Goal: Information Seeking & Learning: Learn about a topic

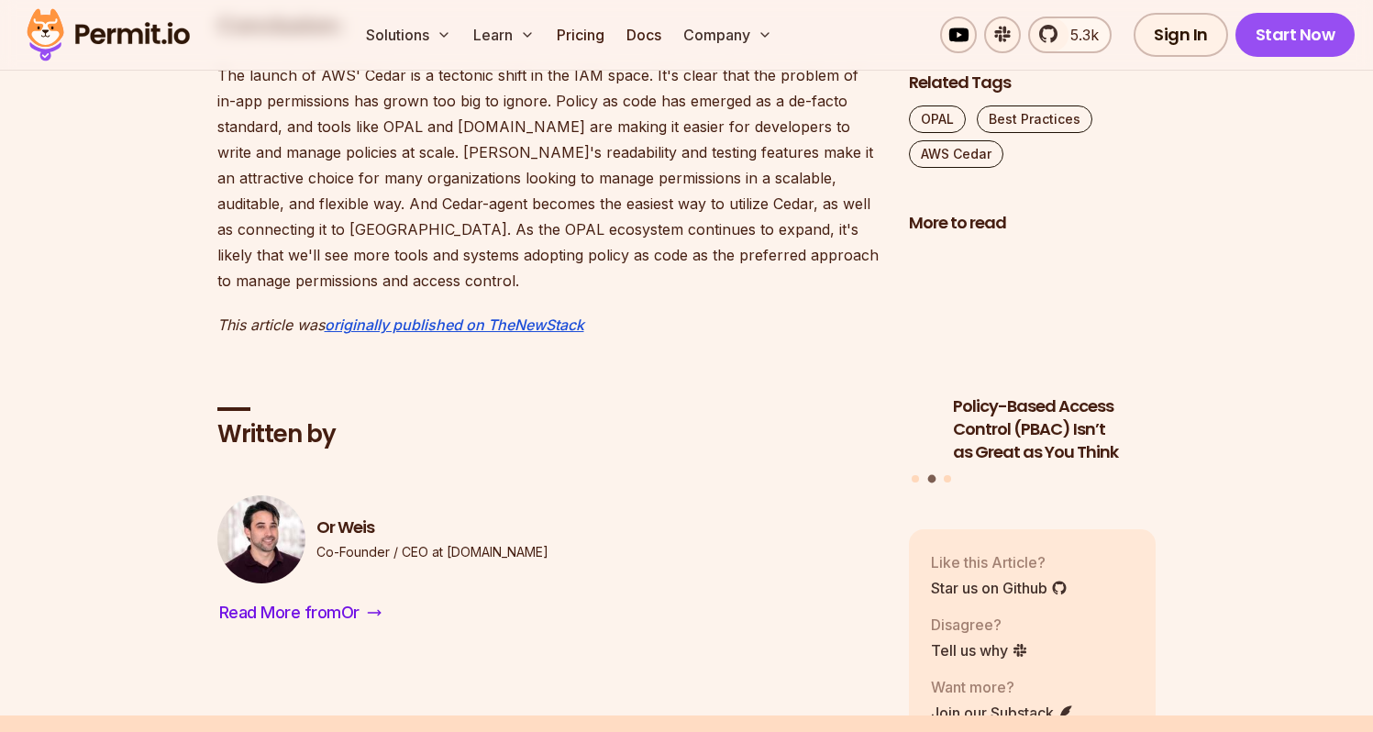
scroll to position [2951, 0]
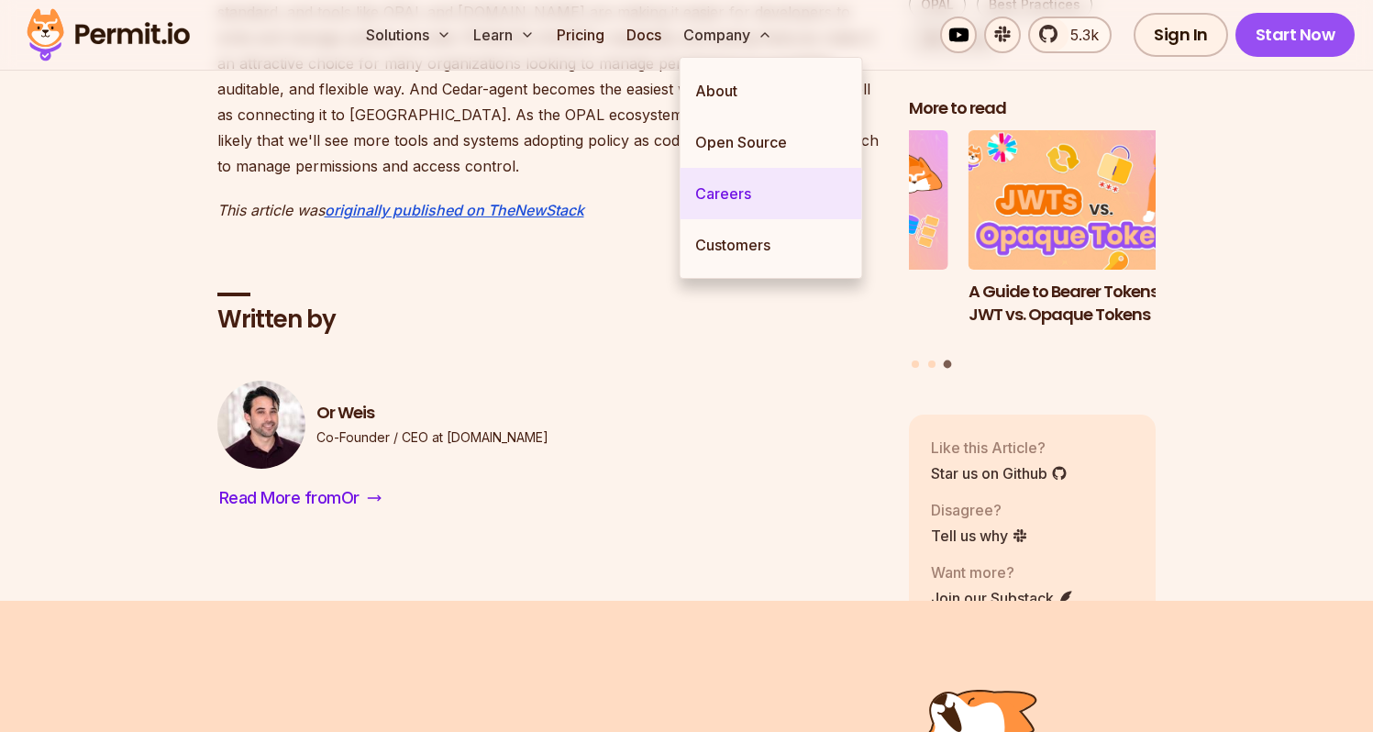
click at [711, 187] on link "Careers" at bounding box center [771, 193] width 182 height 51
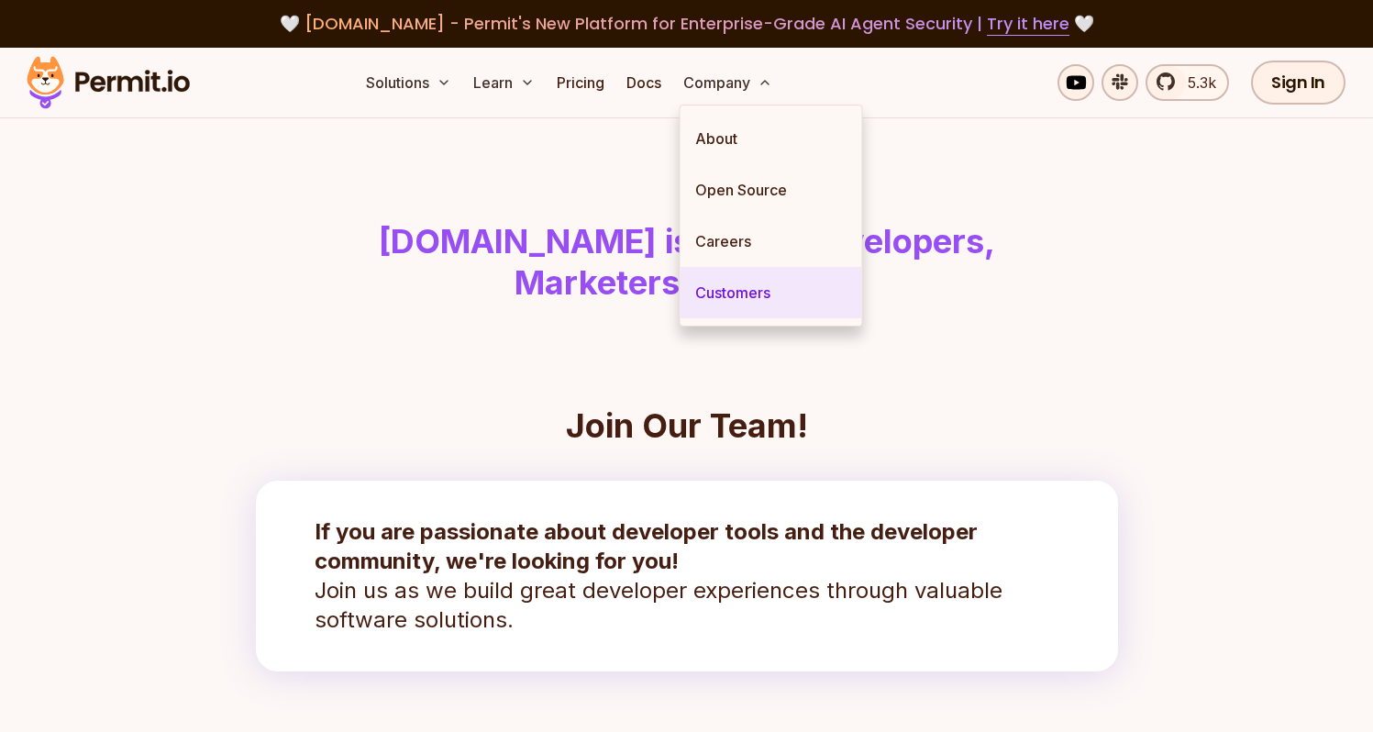
click at [750, 282] on link "Customers" at bounding box center [771, 292] width 182 height 51
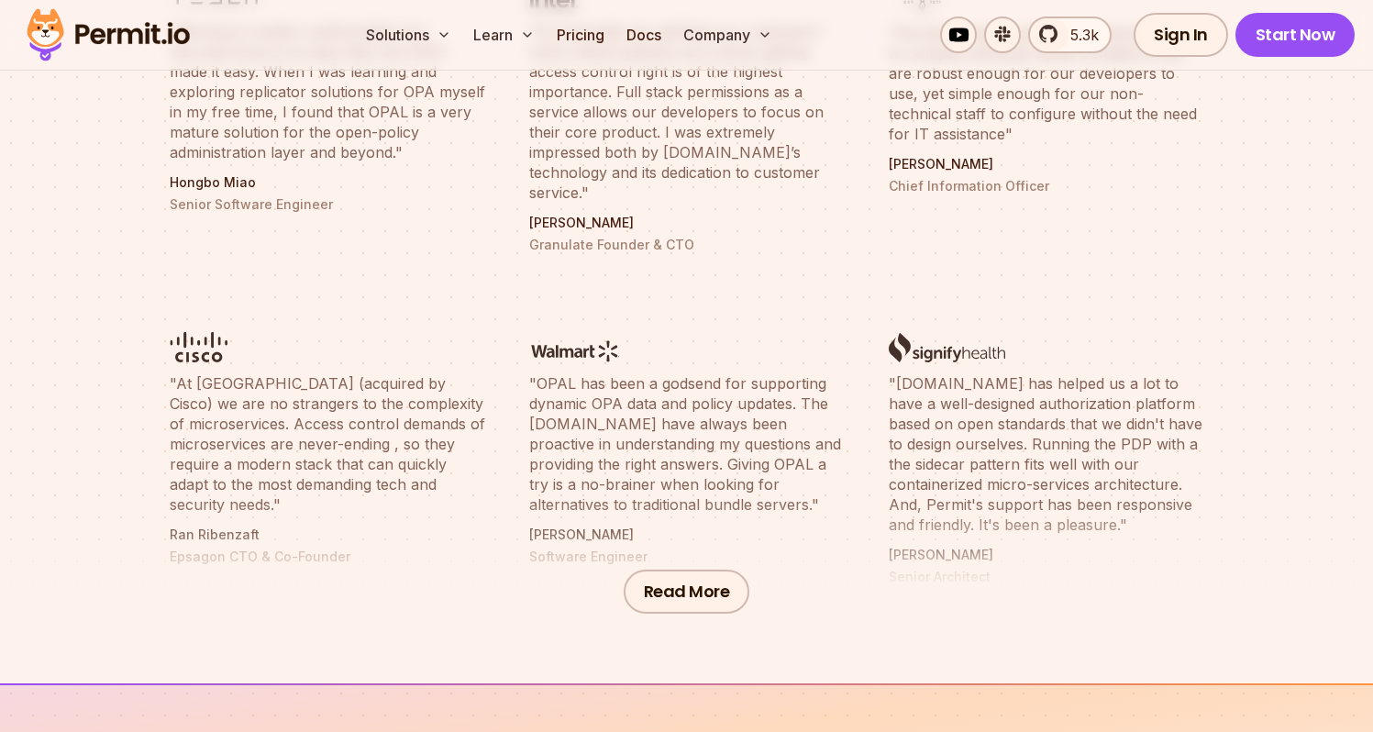
scroll to position [913, 0]
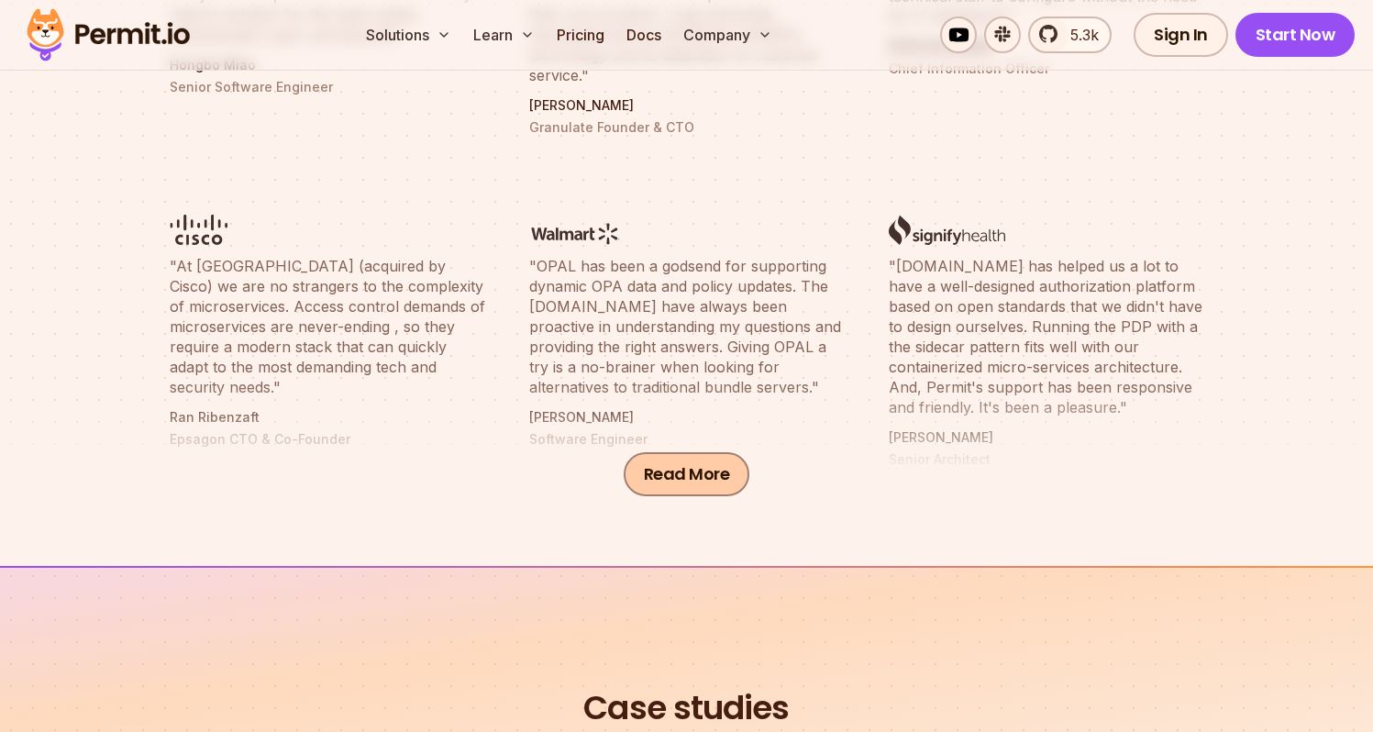
click at [721, 466] on button "Read More" at bounding box center [686, 474] width 127 height 44
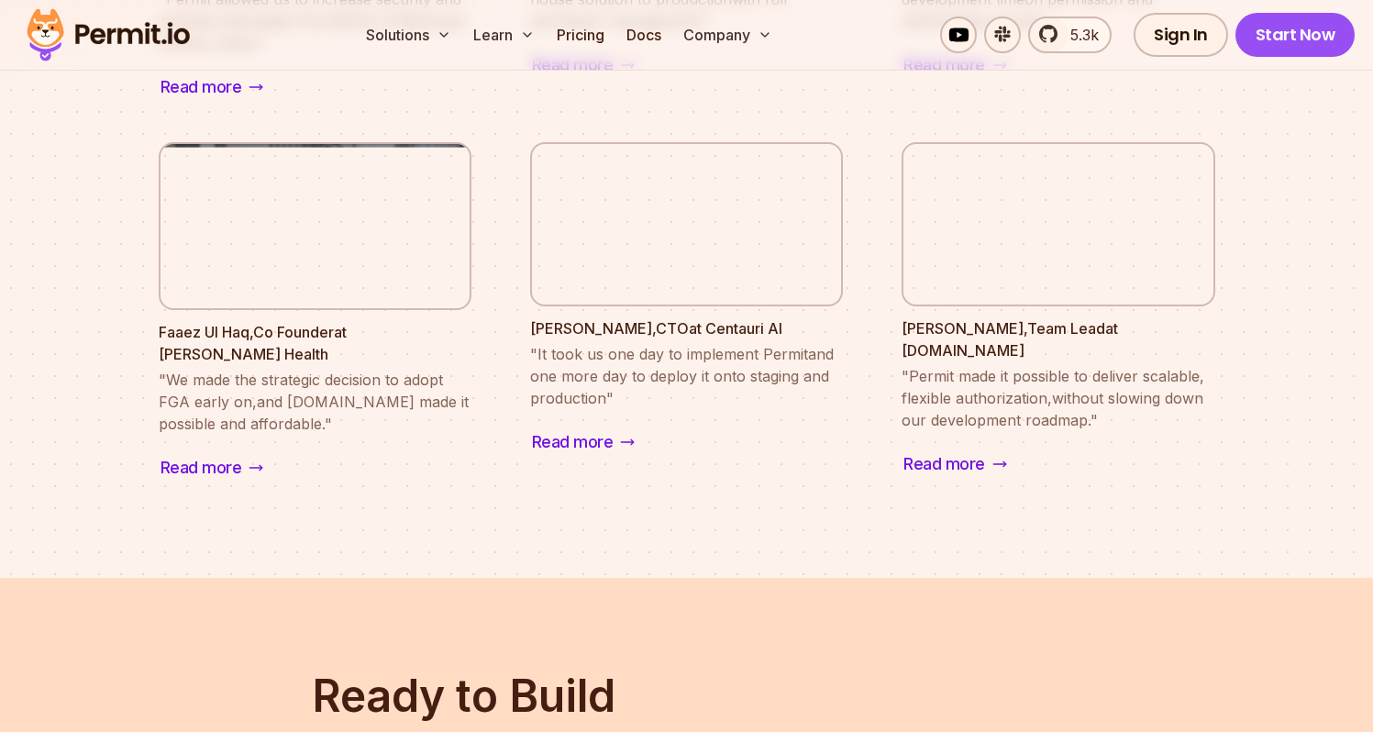
scroll to position [2825, 0]
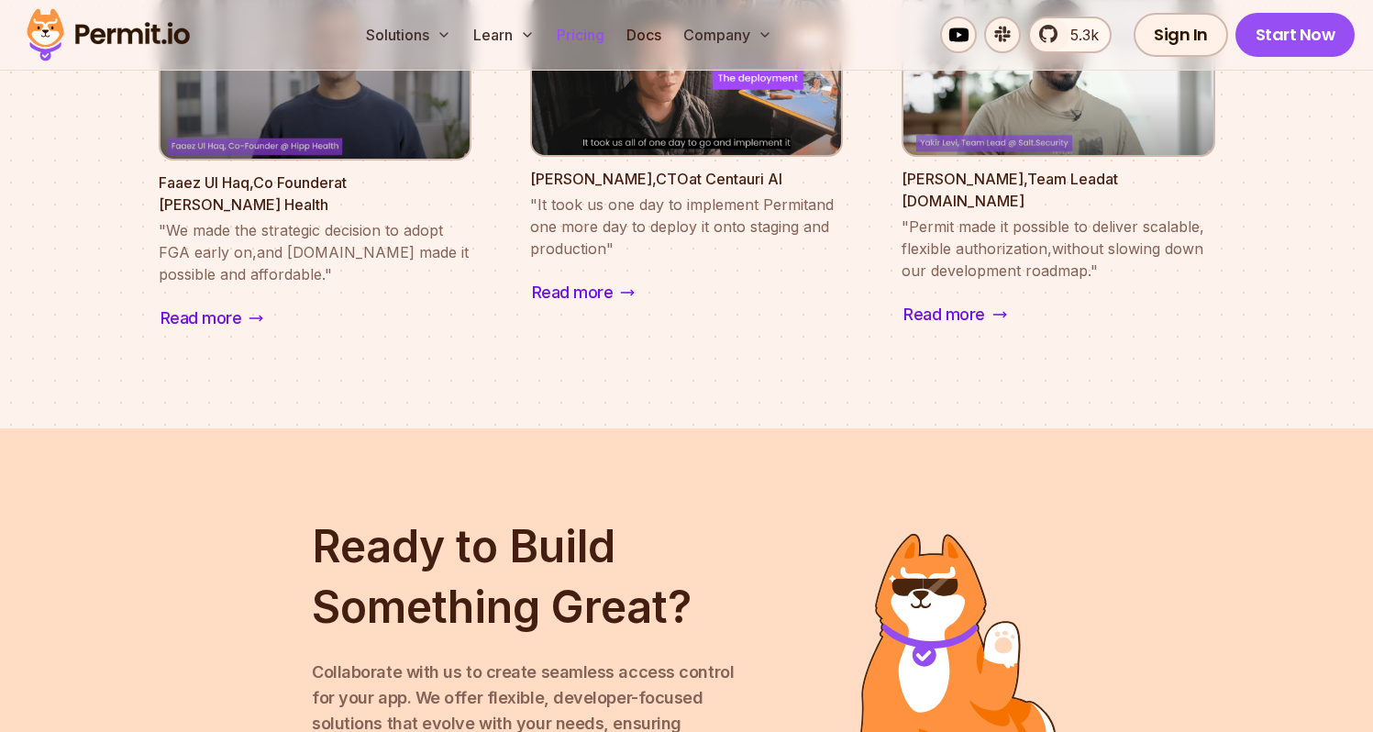
click at [565, 37] on link "Pricing" at bounding box center [580, 35] width 62 height 37
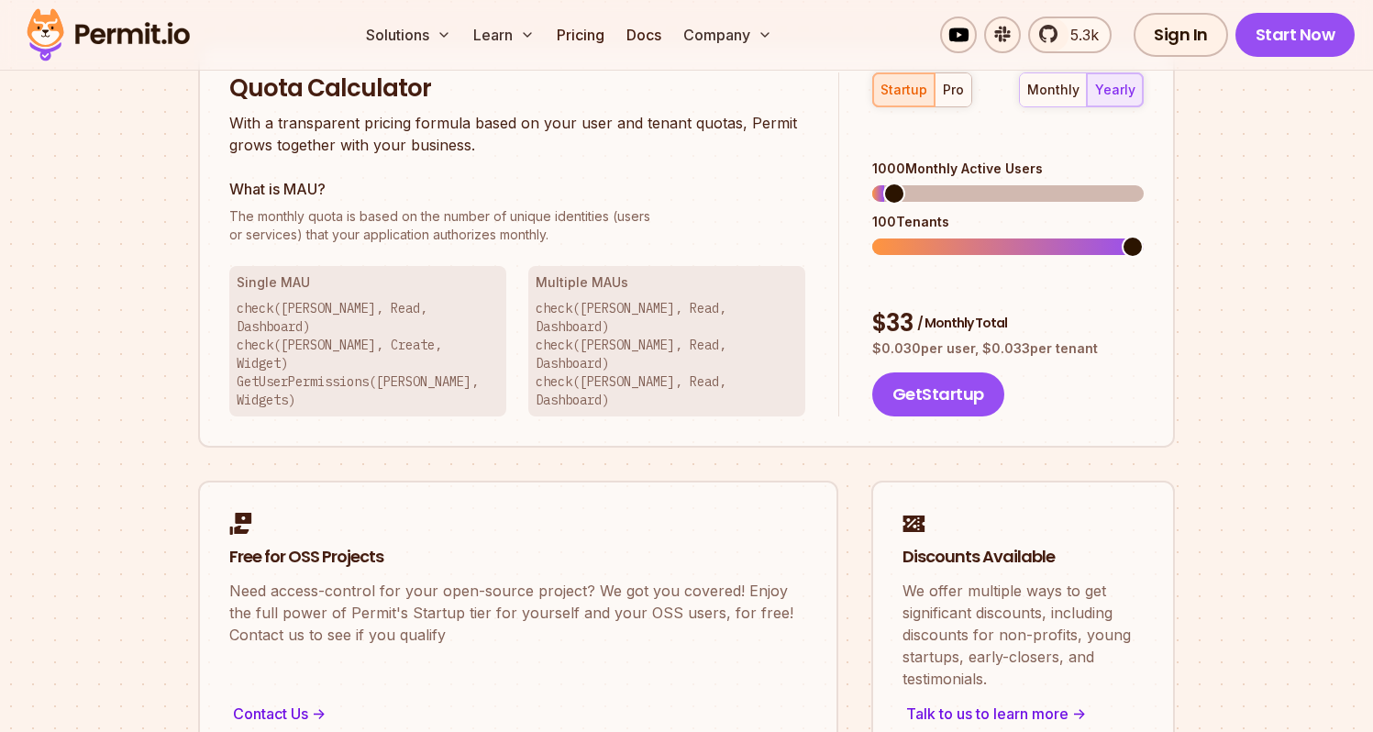
scroll to position [1058, 0]
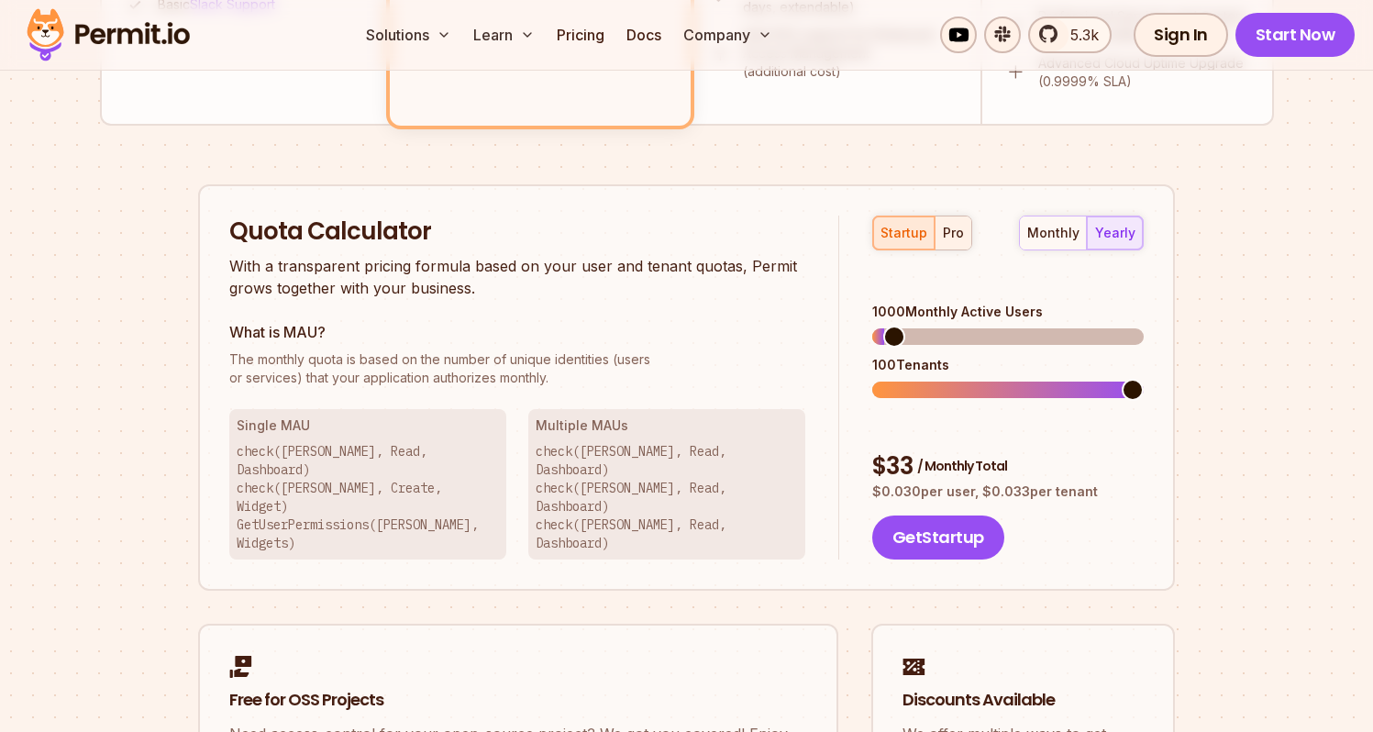
click at [960, 236] on div "pro" at bounding box center [953, 233] width 21 height 18
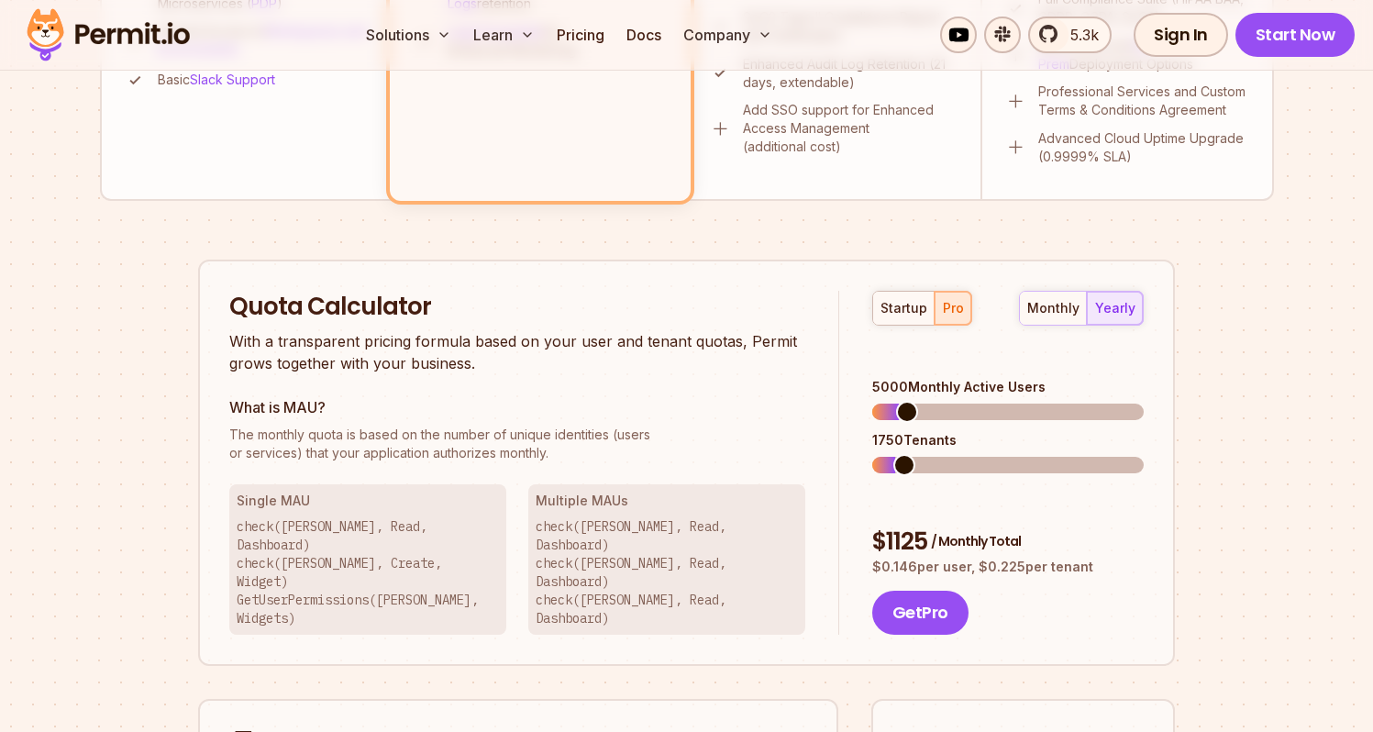
scroll to position [1015, 0]
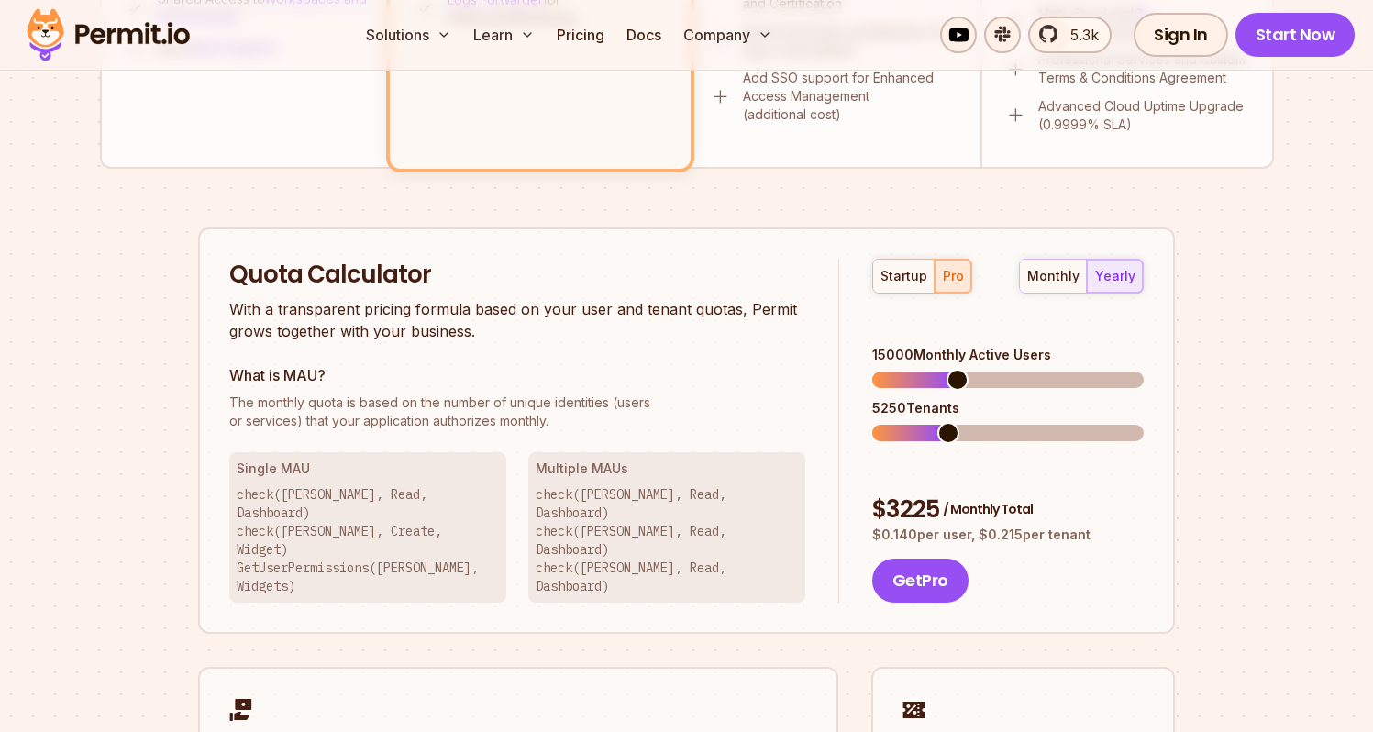
click at [953, 369] on span at bounding box center [957, 380] width 22 height 22
click at [985, 346] on div "15000 Monthly Active Users" at bounding box center [1007, 355] width 271 height 18
click at [912, 493] on div "$ 3225 / Monthly Total" at bounding box center [1007, 509] width 271 height 33
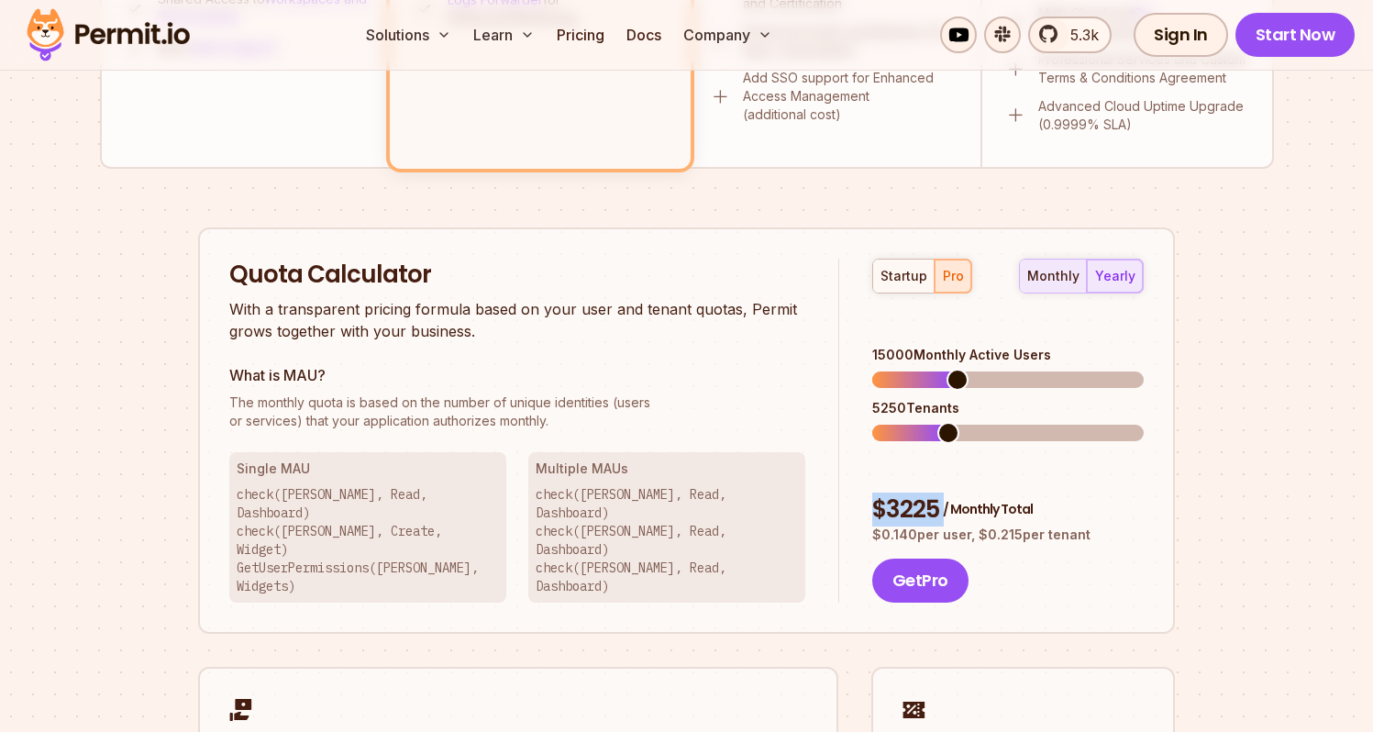
click at [1047, 279] on div "monthly" at bounding box center [1053, 276] width 52 height 18
click at [1274, 329] on section "Permit Pricing From Free to Predictable Scaling From a startup with 100 users t…" at bounding box center [686, 25] width 1373 height 1984
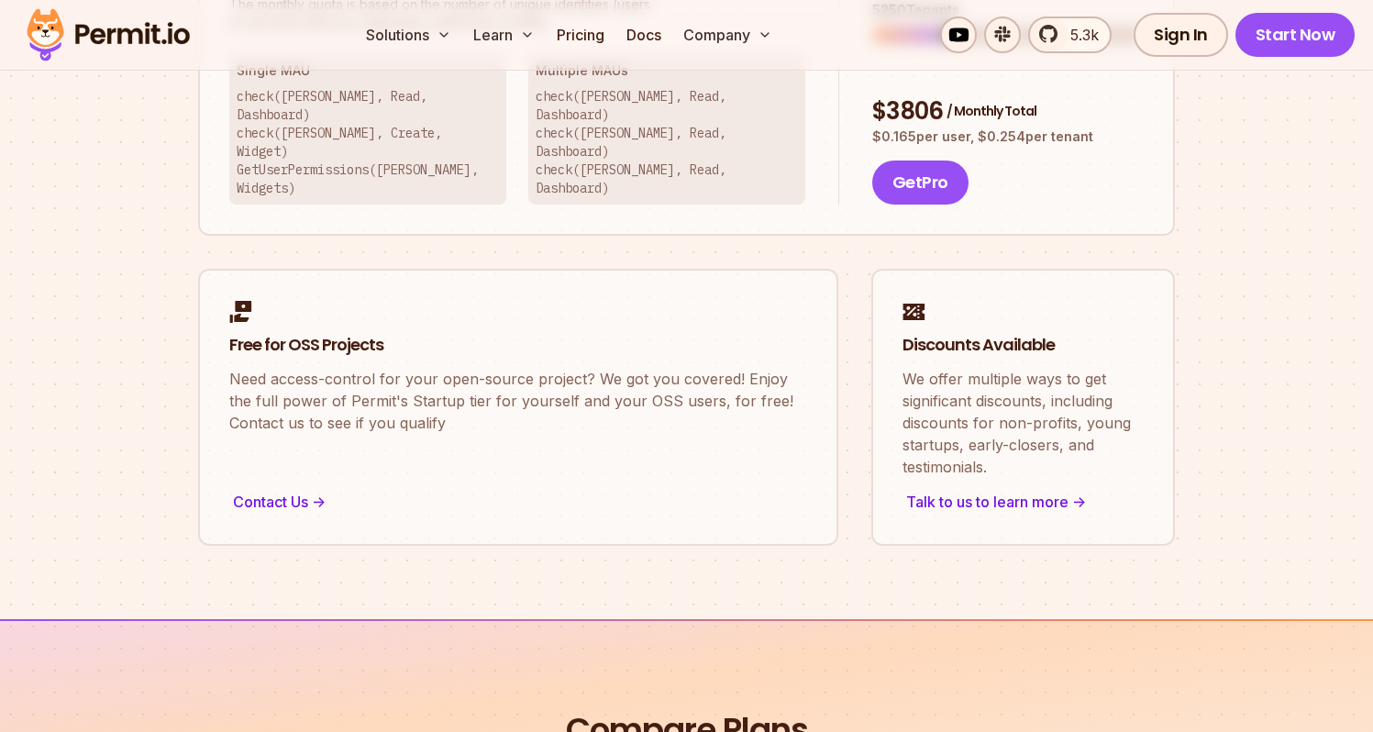
scroll to position [1419, 0]
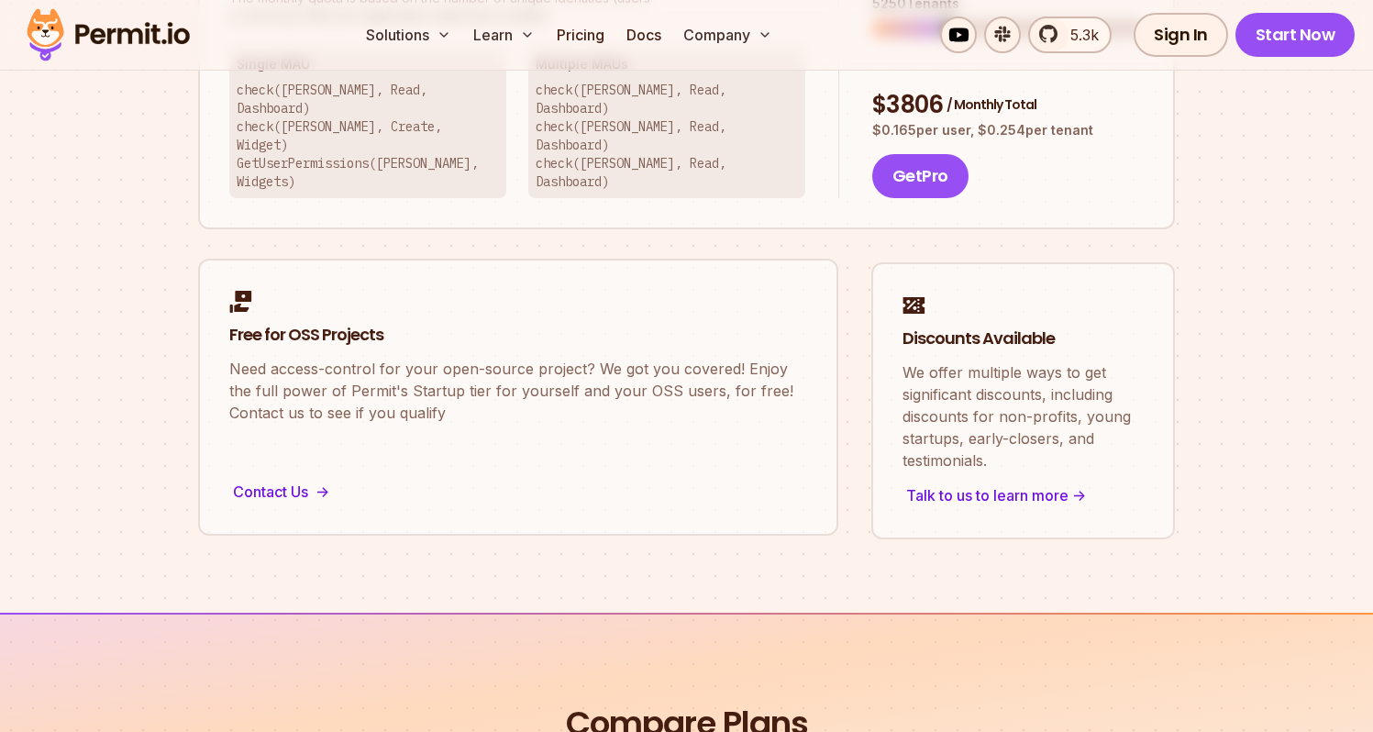
click at [295, 479] on div "Contact Us ->" at bounding box center [518, 492] width 578 height 26
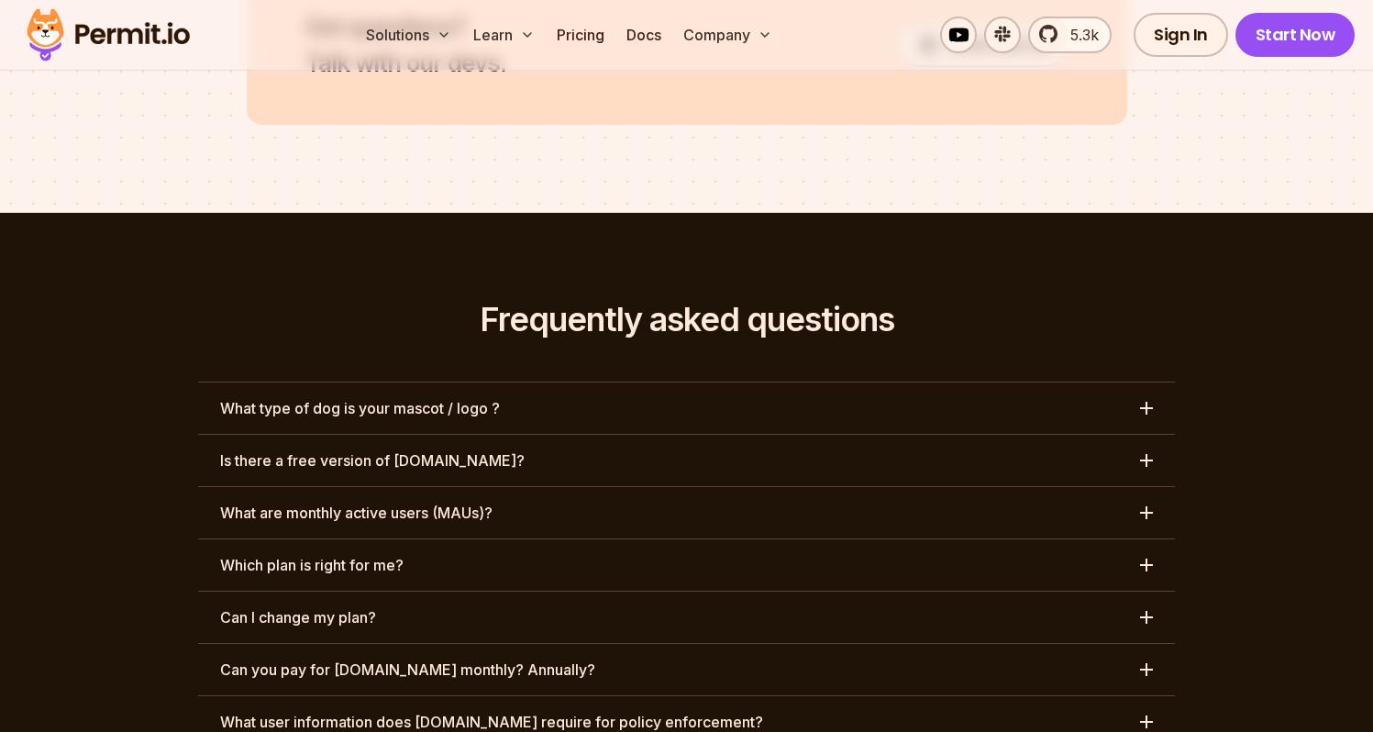
scroll to position [8342, 0]
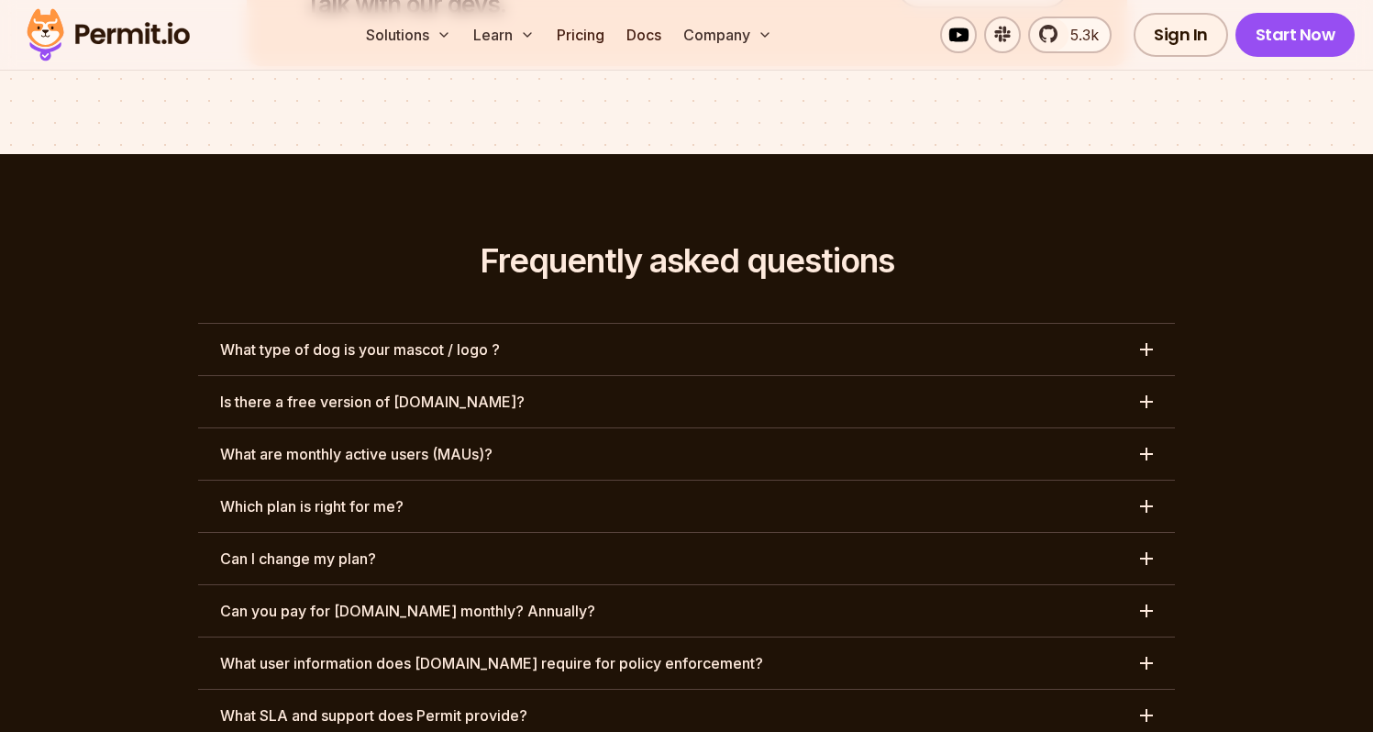
click at [658, 324] on button "What type of dog is your mascot / logo ?" at bounding box center [686, 349] width 976 height 51
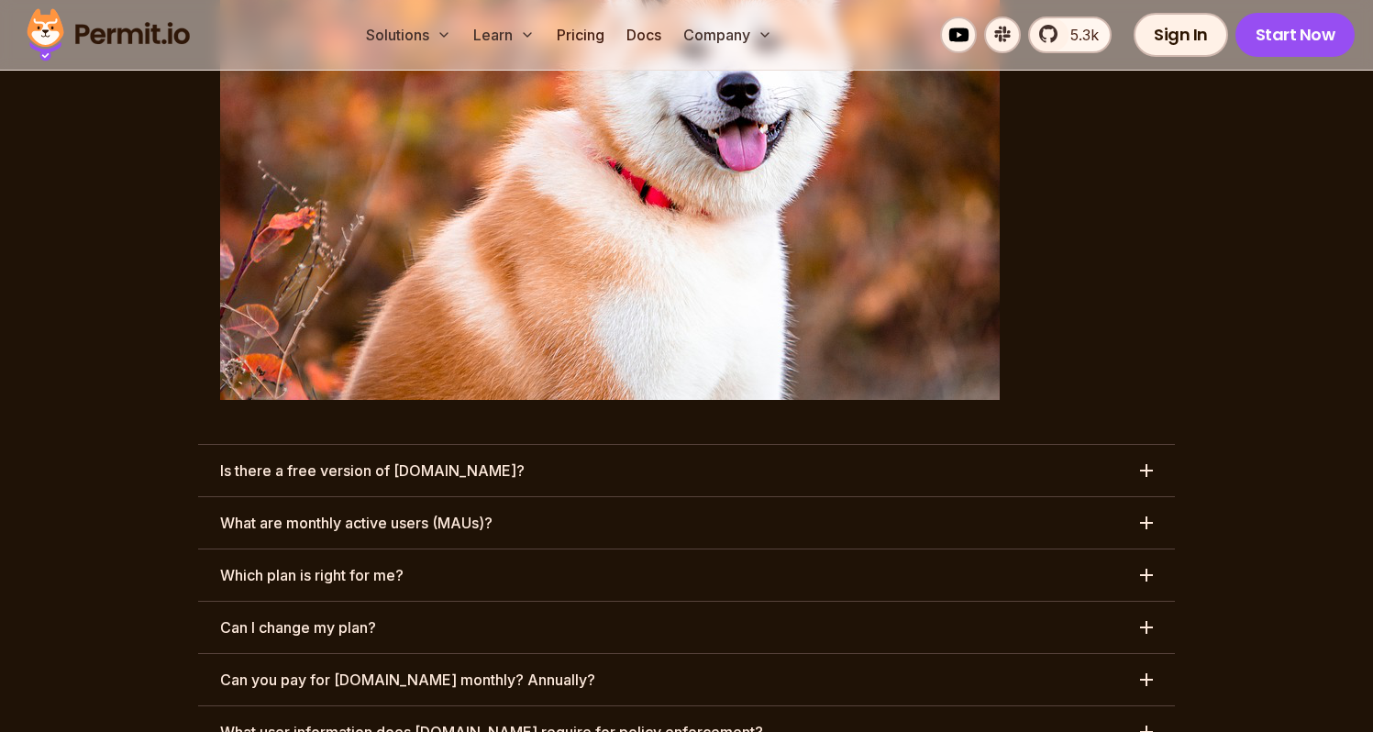
scroll to position [8934, 0]
click at [680, 444] on button "Is there a free version of [DOMAIN_NAME]?" at bounding box center [686, 469] width 976 height 51
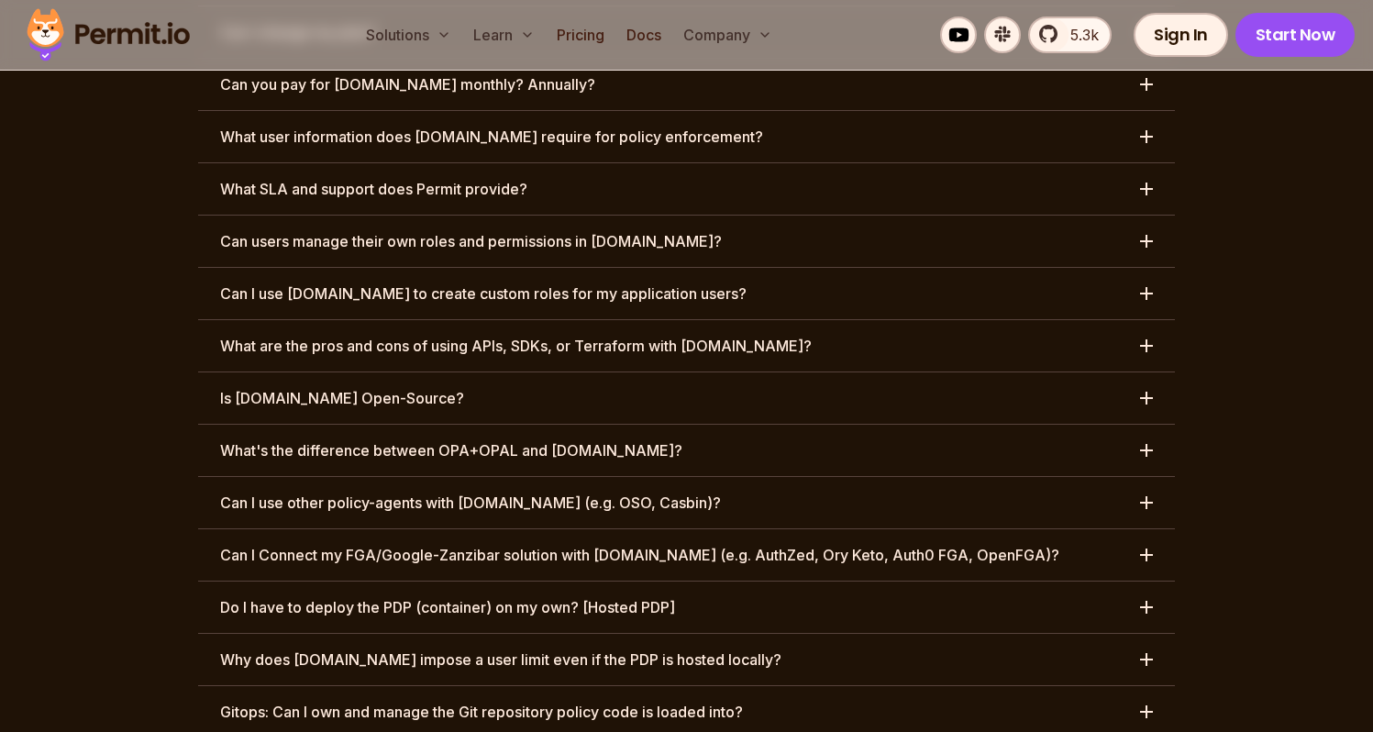
click at [774, 425] on button "What's the difference between OPA+OPAL and [DOMAIN_NAME]?" at bounding box center [686, 450] width 976 height 51
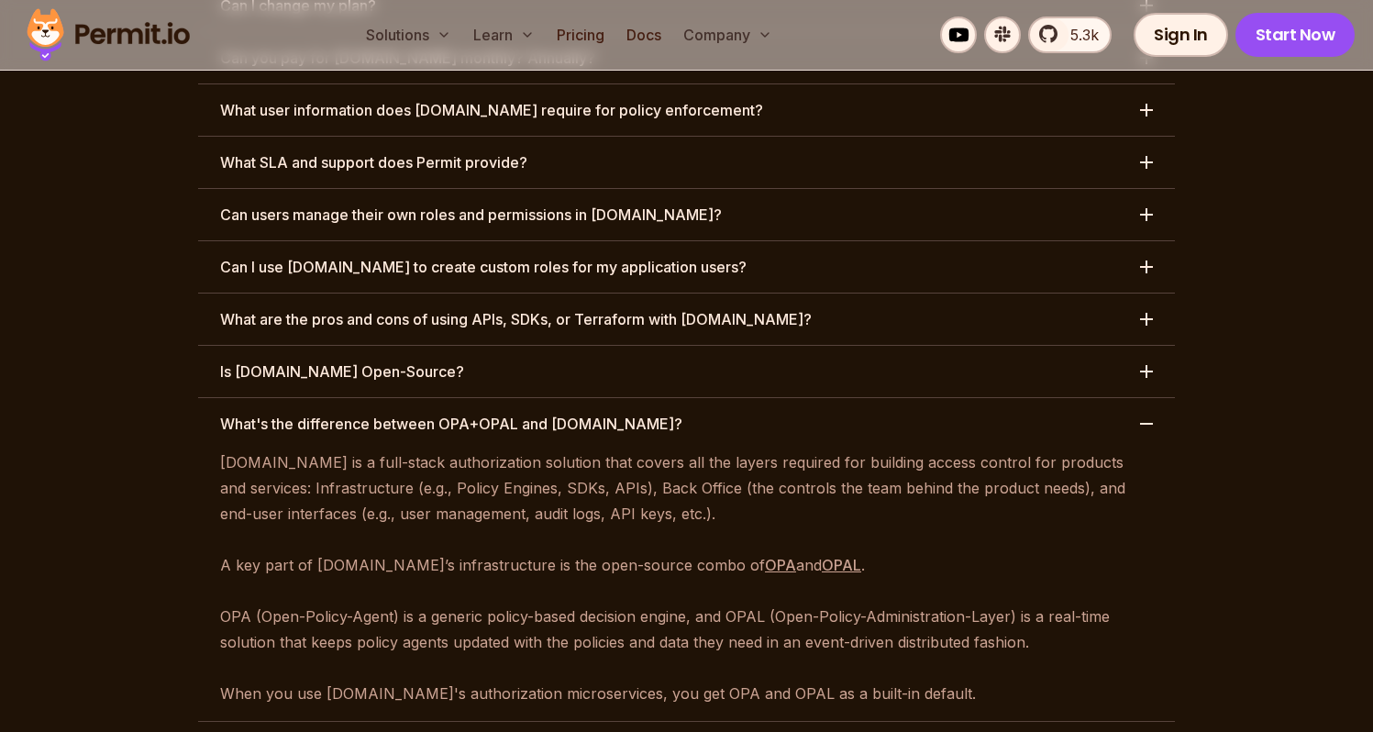
scroll to position [8893, 0]
